Goal: Task Accomplishment & Management: Use online tool/utility

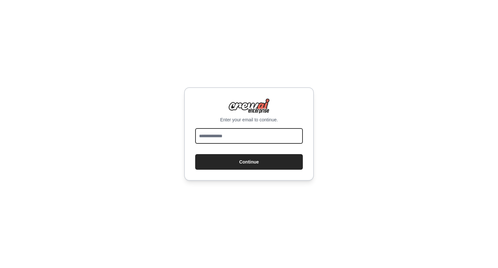
drag, startPoint x: 0, startPoint y: 0, endPoint x: 225, endPoint y: 134, distance: 262.1
click at [225, 134] on input "email" at bounding box center [249, 136] width 108 height 16
click at [246, 137] on input "email" at bounding box center [249, 136] width 108 height 16
type input "**********"
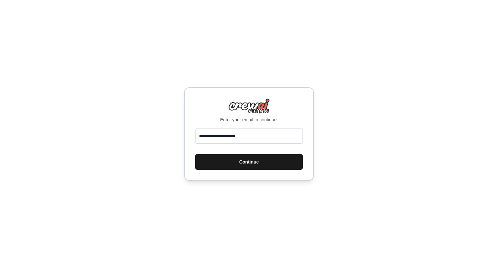
click at [258, 158] on button "Continue" at bounding box center [249, 162] width 108 height 16
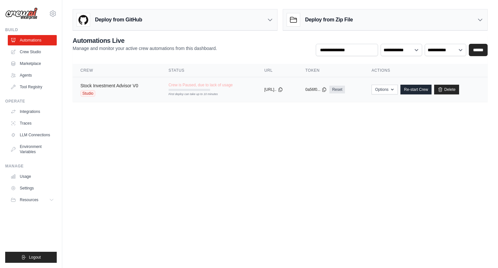
click at [119, 85] on link "Stock Investment Advisor V0" at bounding box center [109, 85] width 58 height 5
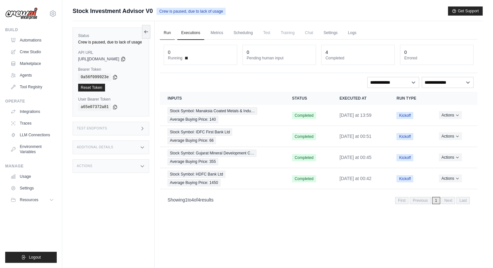
click at [164, 38] on link "Run" at bounding box center [167, 33] width 15 height 14
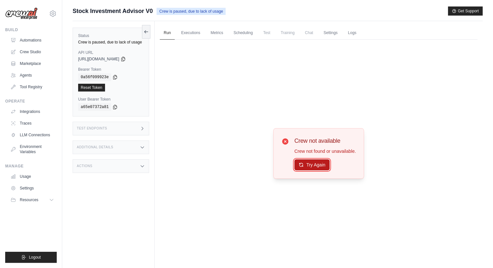
click at [314, 167] on button "Try Again" at bounding box center [311, 164] width 35 height 11
click at [314, 167] on button "Try Again" at bounding box center [311, 165] width 35 height 11
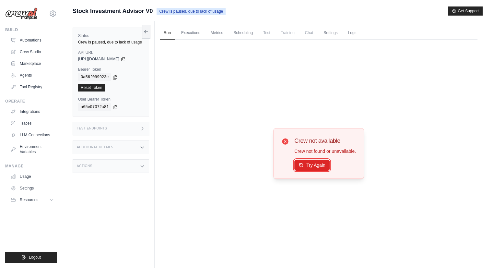
click at [314, 167] on button "Try Again" at bounding box center [311, 165] width 35 height 11
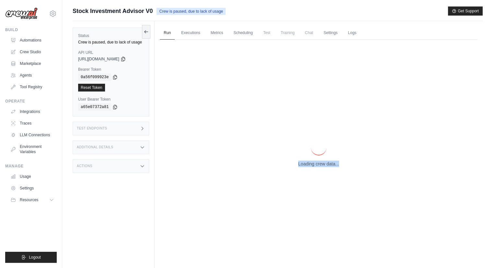
click at [314, 167] on div "Loading crew data..." at bounding box center [319, 154] width 318 height 228
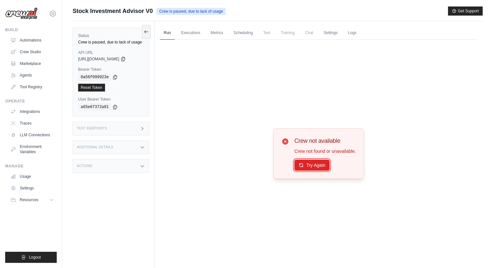
click at [314, 167] on button "Try Again" at bounding box center [311, 165] width 35 height 11
click at [310, 163] on button "Try Again" at bounding box center [311, 164] width 35 height 11
click at [310, 163] on button "Try Again" at bounding box center [311, 165] width 35 height 11
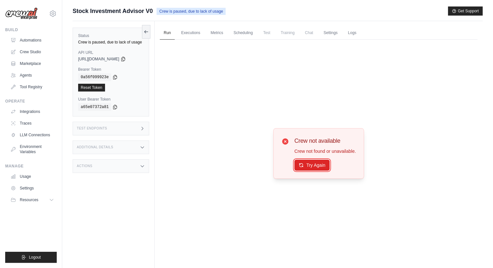
click at [310, 163] on button "Try Again" at bounding box center [311, 165] width 35 height 11
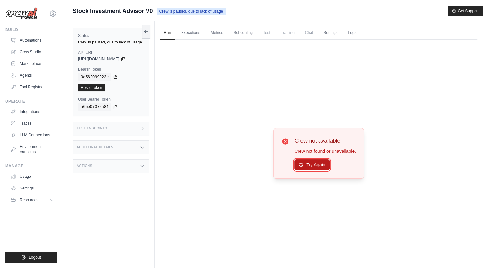
click at [313, 165] on button "Try Again" at bounding box center [311, 164] width 35 height 11
